Goal: Task Accomplishment & Management: Use online tool/utility

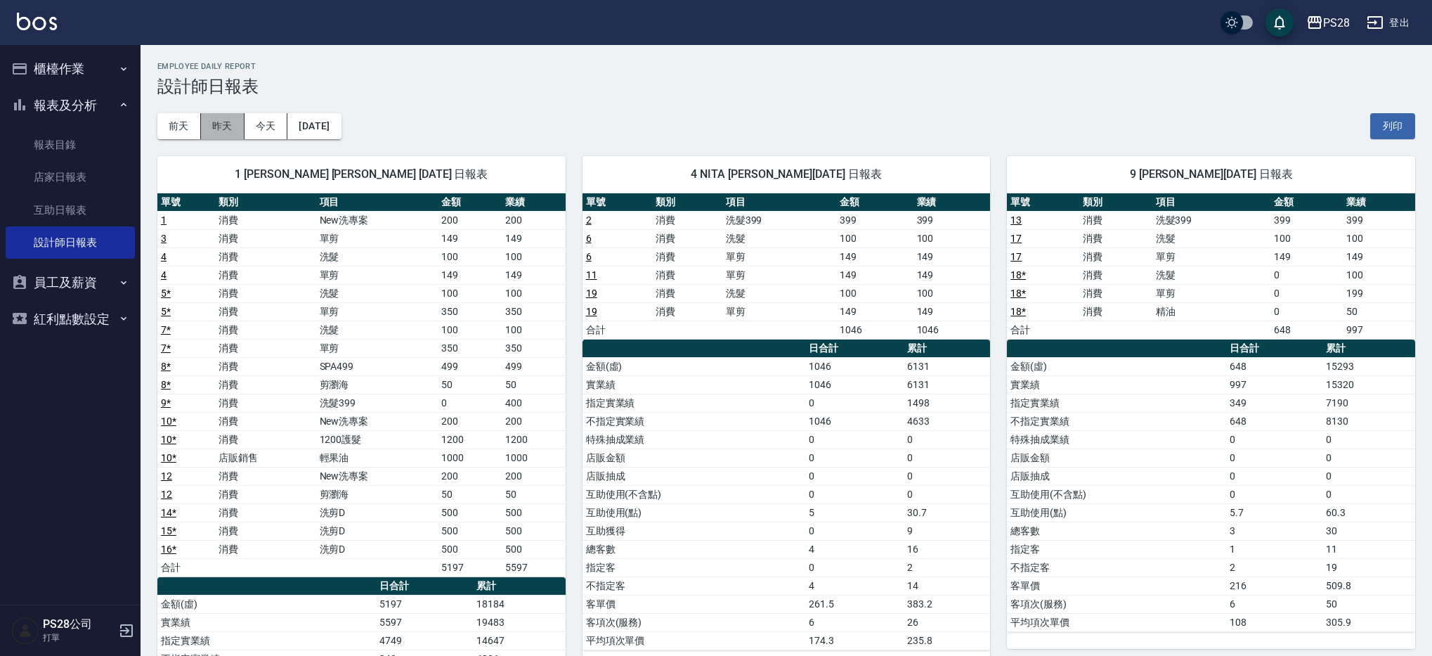
click at [216, 126] on button "昨天" at bounding box center [223, 126] width 44 height 26
drag, startPoint x: 940, startPoint y: 383, endPoint x: 915, endPoint y: 383, distance: 25.3
click at [915, 383] on td "6131" at bounding box center [947, 384] width 87 height 18
drag, startPoint x: 887, startPoint y: 381, endPoint x: 942, endPoint y: 379, distance: 54.8
click at [942, 379] on tr "實業績 1046 6131" at bounding box center [786, 384] width 408 height 18
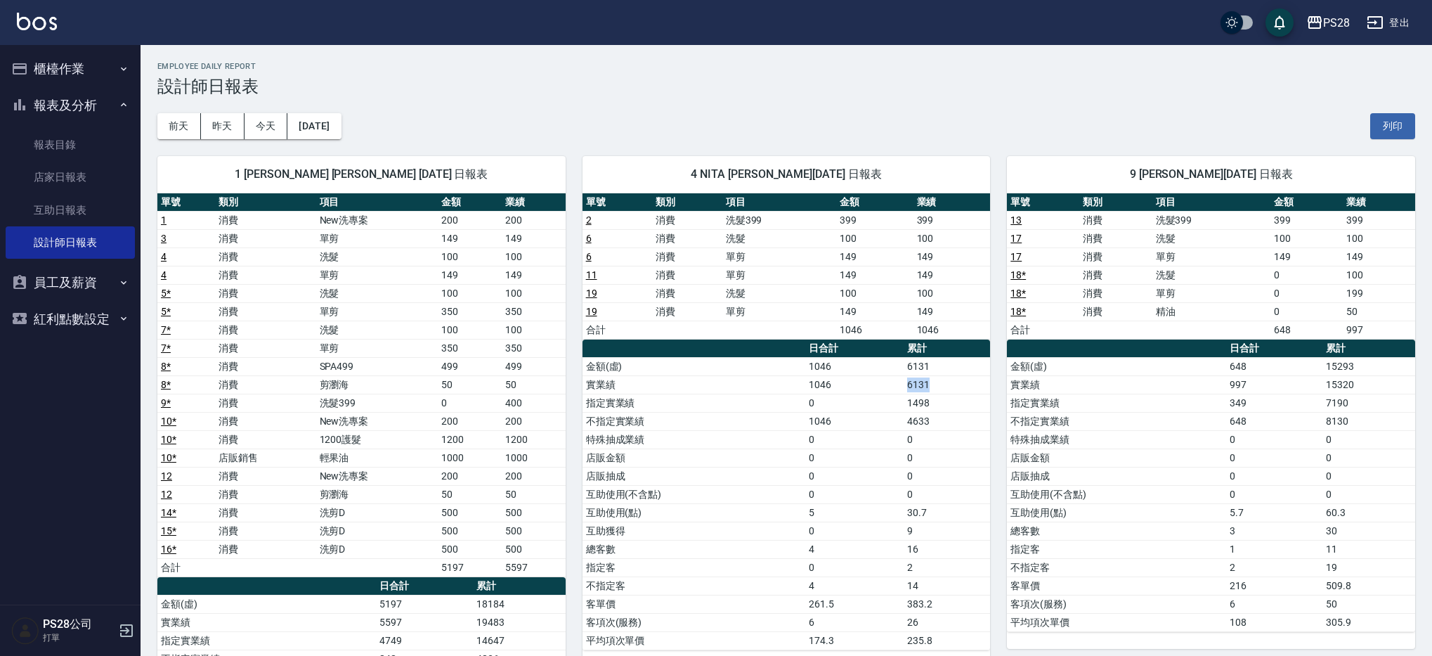
click at [942, 379] on td "6131" at bounding box center [947, 384] width 87 height 18
drag, startPoint x: 41, startPoint y: 60, endPoint x: 30, endPoint y: 59, distance: 10.6
click at [37, 60] on button "櫃檯作業" at bounding box center [70, 69] width 129 height 37
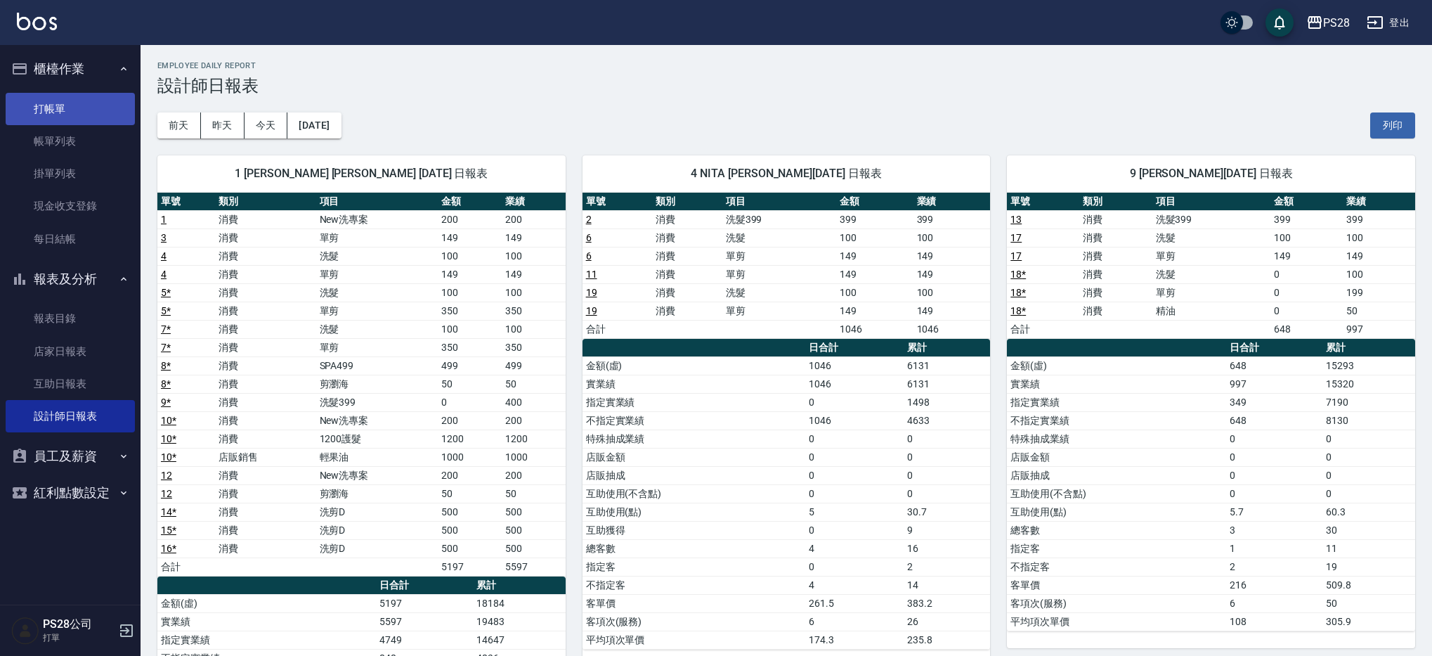
click at [42, 112] on link "打帳單" at bounding box center [70, 109] width 129 height 32
